Goal: Feedback & Contribution: Submit feedback/report problem

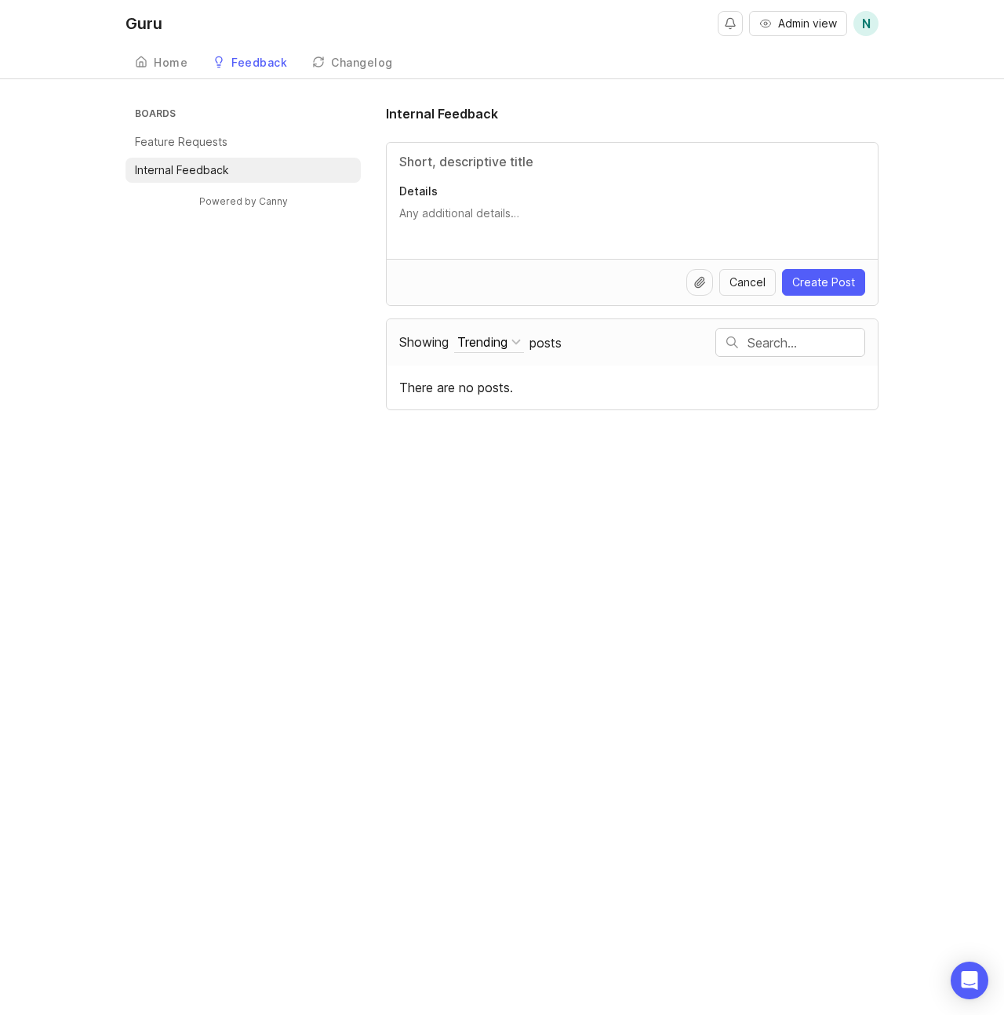
click at [165, 63] on div "Home" at bounding box center [171, 62] width 34 height 11
click at [291, 348] on div "Boards Feature Requests Internal Feedback Powered by Canny Feature Requests Det…" at bounding box center [502, 257] width 753 height 306
click at [191, 62] on link "Home" at bounding box center [161, 63] width 71 height 32
click at [238, 390] on div "Boards Feature Requests Internal Feedback Powered by Canny Feature Requests Det…" at bounding box center [502, 257] width 753 height 306
click at [173, 63] on div "Home" at bounding box center [171, 62] width 34 height 11
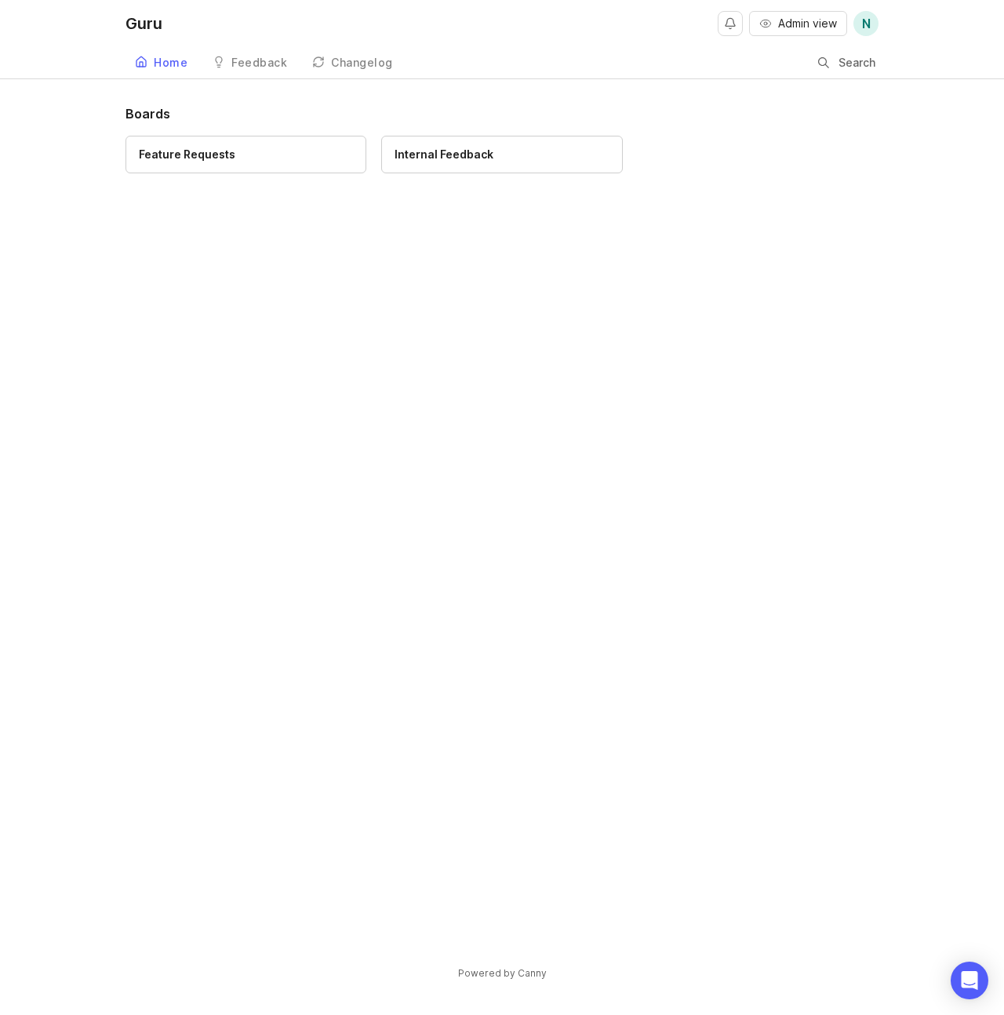
click at [259, 61] on div "Feedback" at bounding box center [259, 62] width 56 height 11
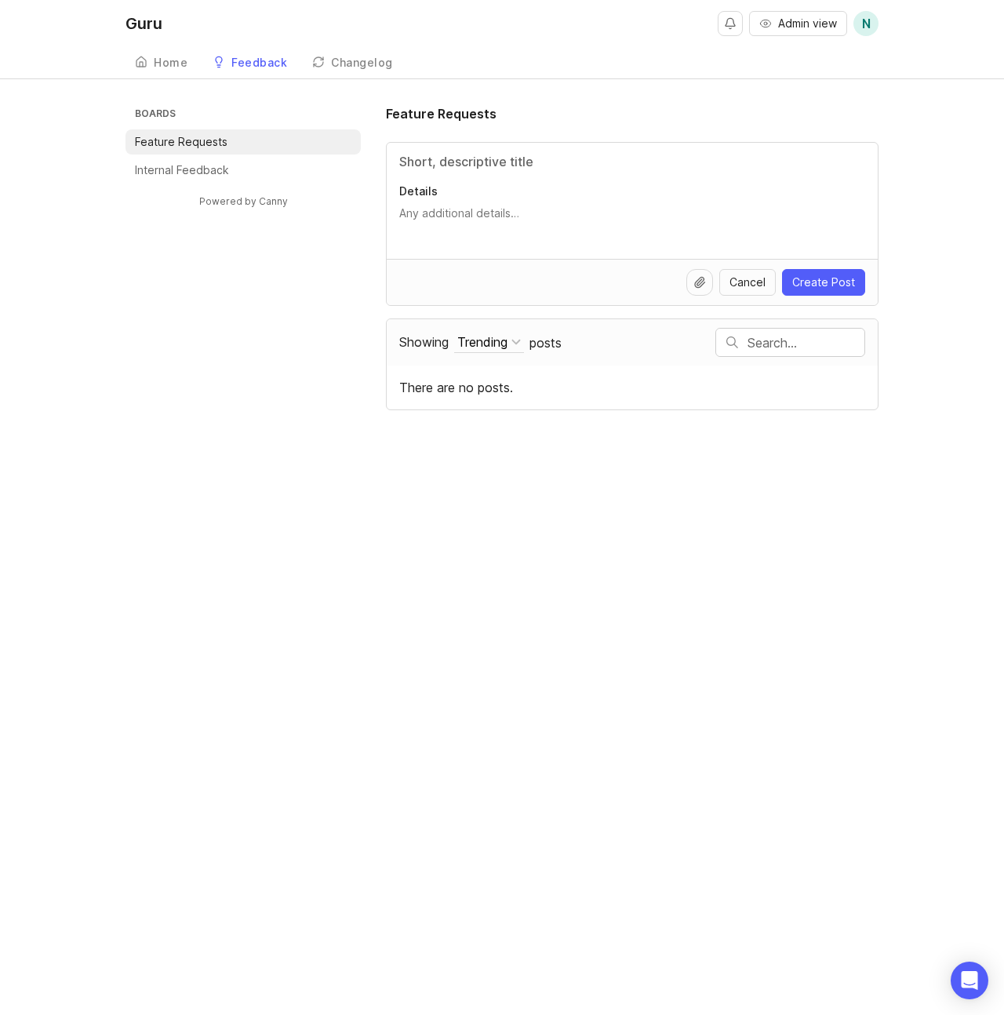
click at [452, 215] on textarea "Details" at bounding box center [632, 221] width 466 height 31
